Goal: Information Seeking & Learning: Learn about a topic

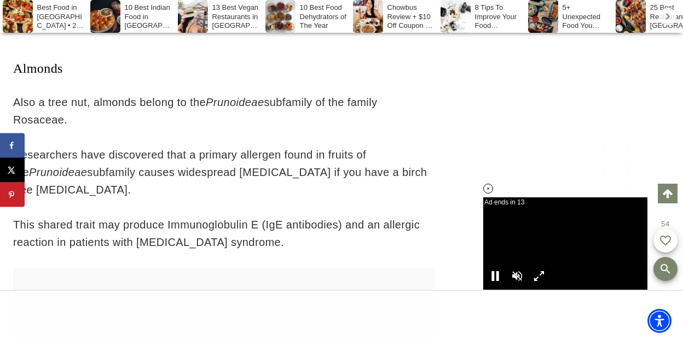
click at [487, 189] on icon at bounding box center [488, 188] width 9 height 9
